Goal: Task Accomplishment & Management: Complete application form

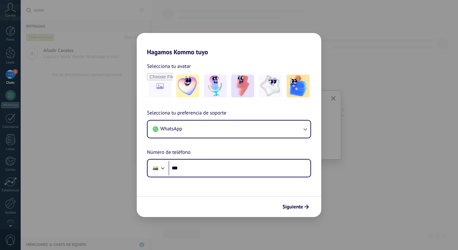
click at [335, 43] on div "Hagamos Kommo tuyo Selecciona tu avatar Selecciona tu preferencia de soporte Wh…" at bounding box center [229, 125] width 458 height 250
click at [12, 14] on div "Hagamos Kommo tuyo Selecciona tu avatar Selecciona tu preferencia de soporte Wh…" at bounding box center [229, 125] width 458 height 250
click at [300, 208] on span "Siguiente" at bounding box center [292, 207] width 21 height 4
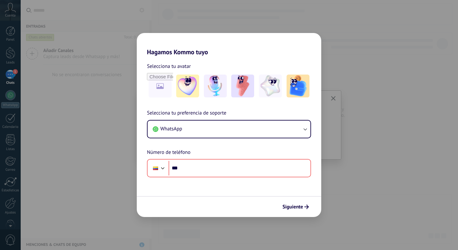
click at [39, 51] on div "Hagamos Kommo tuyo Selecciona tu avatar Selecciona tu preferencia de soporte Wh…" at bounding box center [229, 125] width 458 height 250
click at [10, 10] on div "Hagamos Kommo tuyo Selecciona tu avatar Selecciona tu preferencia de soporte Wh…" at bounding box center [229, 125] width 458 height 250
